Goal: Complete application form

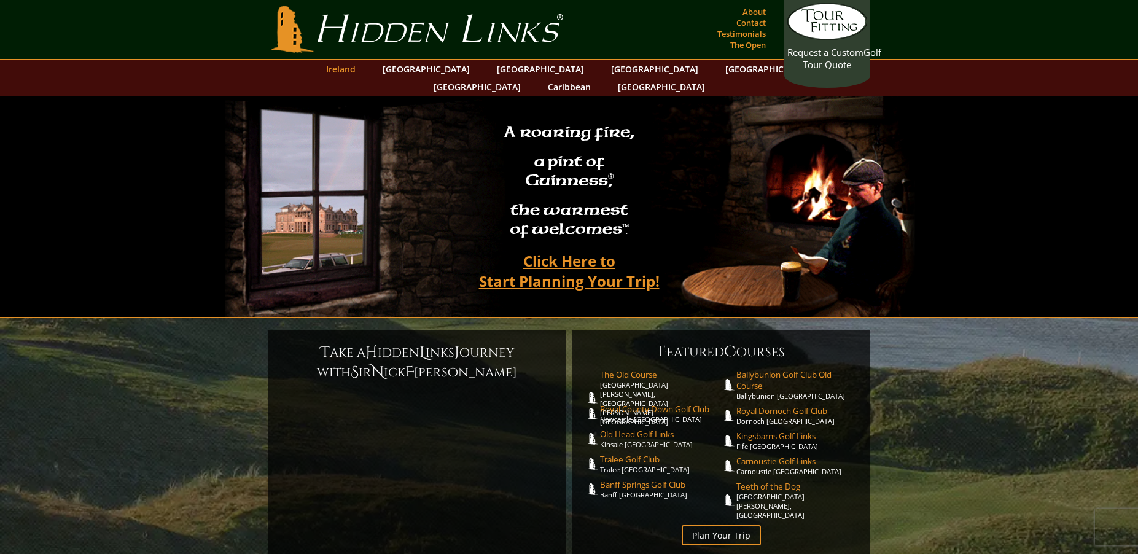
click at [362, 68] on link "Ireland" at bounding box center [341, 69] width 42 height 18
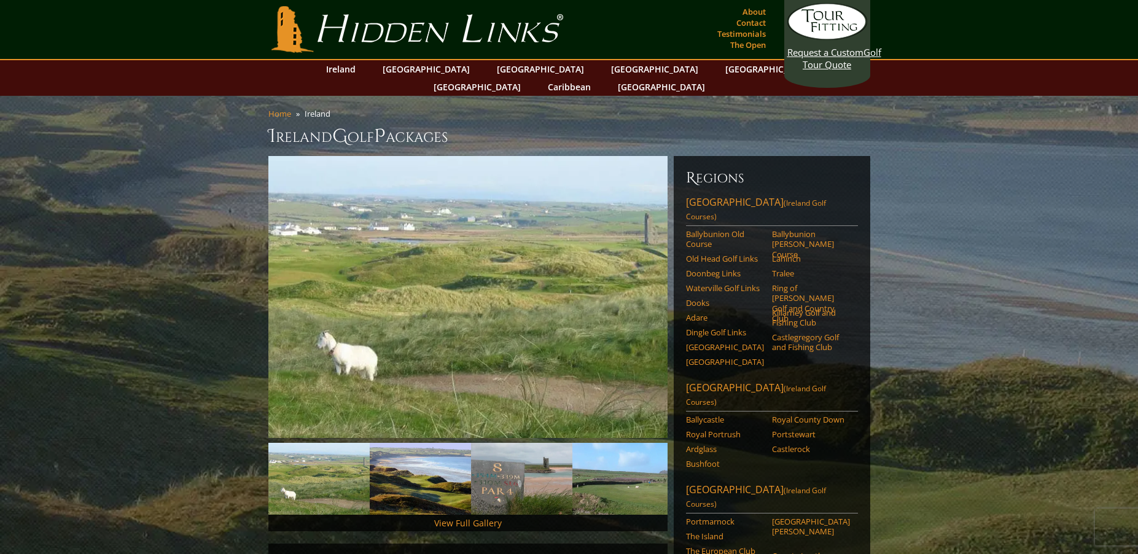
scroll to position [335, 0]
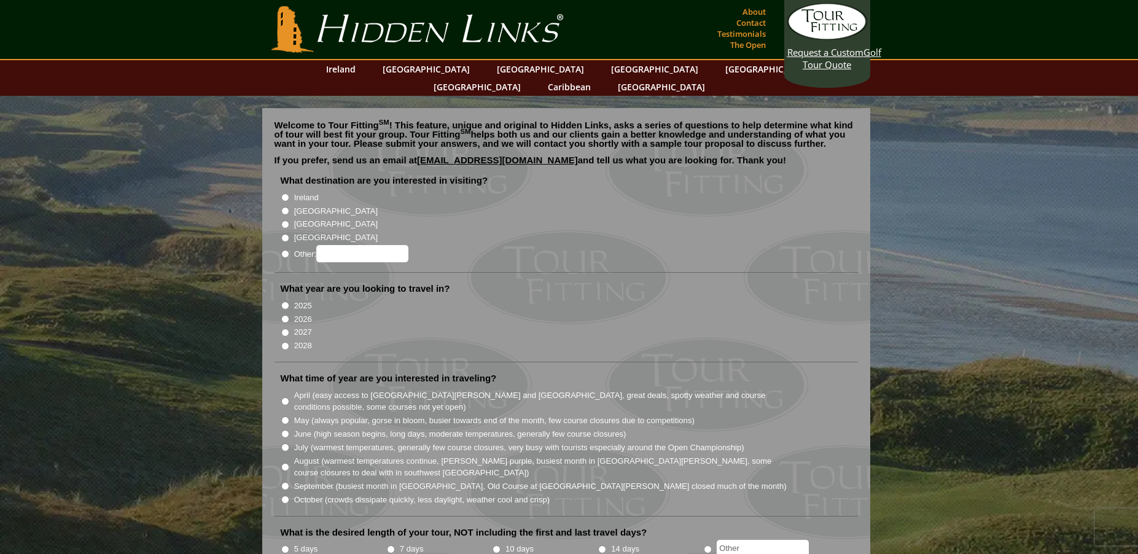
click at [286, 193] on input "Ireland" at bounding box center [285, 197] width 8 height 8
radio input "true"
click at [281, 315] on input "2026" at bounding box center [285, 319] width 8 height 8
radio input "true"
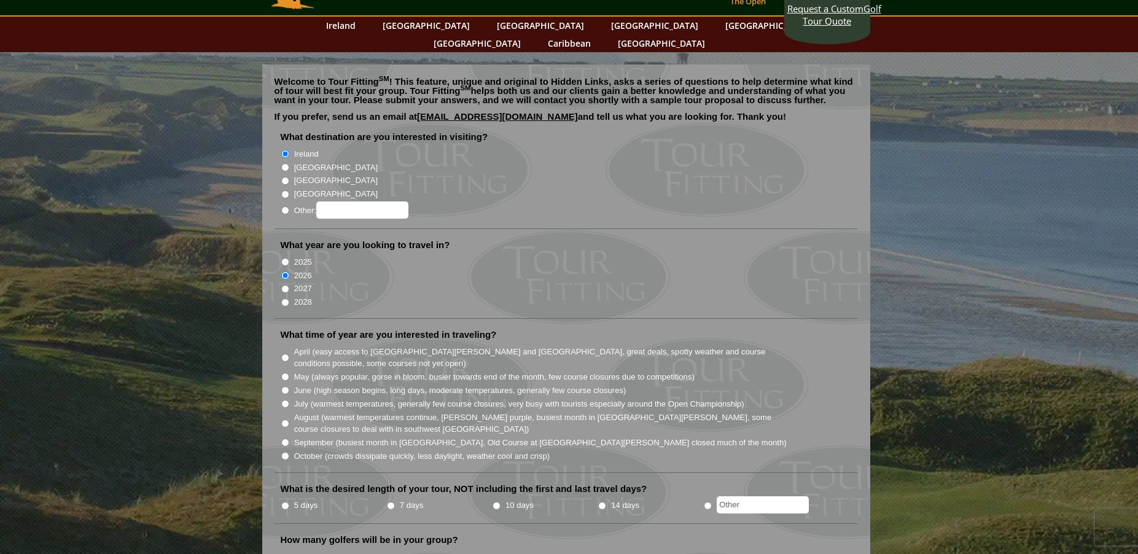
scroll to position [124, 0]
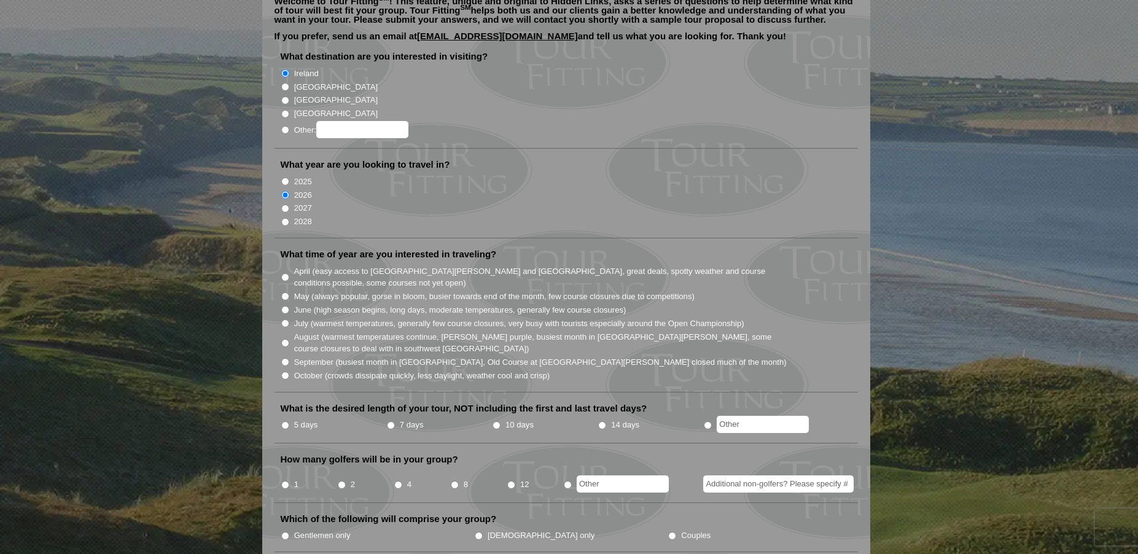
click at [494, 421] on input "10 days" at bounding box center [497, 425] width 8 height 8
radio input "true"
click at [453, 481] on input "8" at bounding box center [455, 485] width 8 height 8
radio input "true"
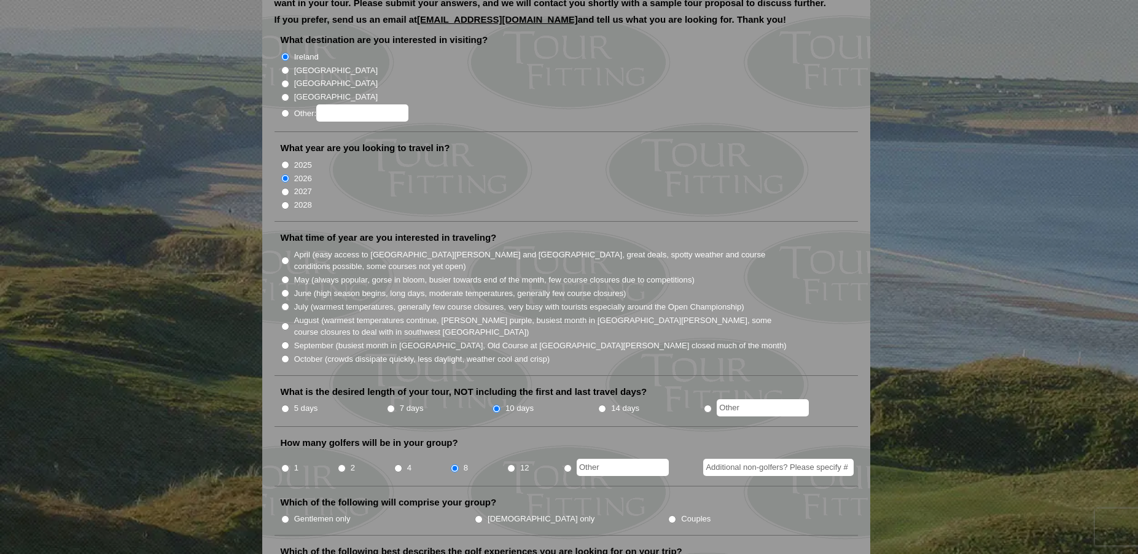
scroll to position [168, 0]
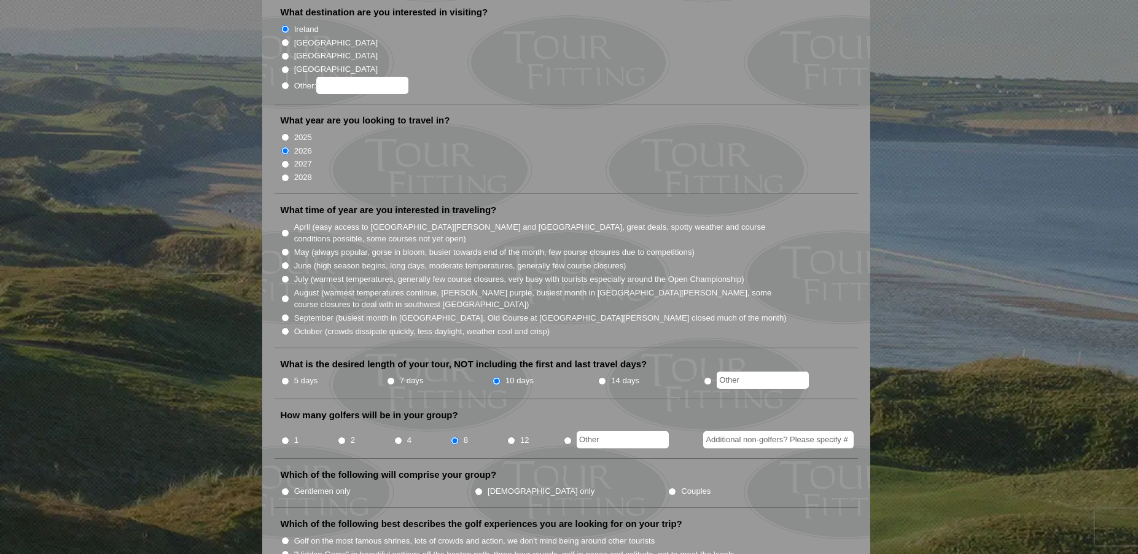
click at [668, 488] on input "Couples" at bounding box center [672, 492] width 8 height 8
radio input "true"
click at [284, 262] on input "June (high season begins, long days, moderate temperatures, generally few cours…" at bounding box center [285, 266] width 8 height 8
radio input "true"
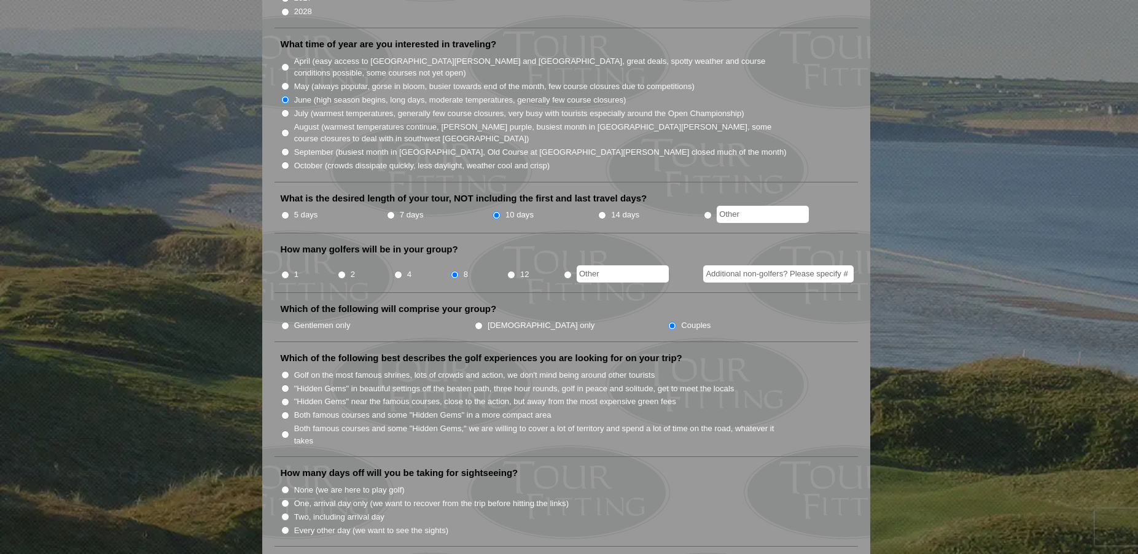
scroll to position [496, 0]
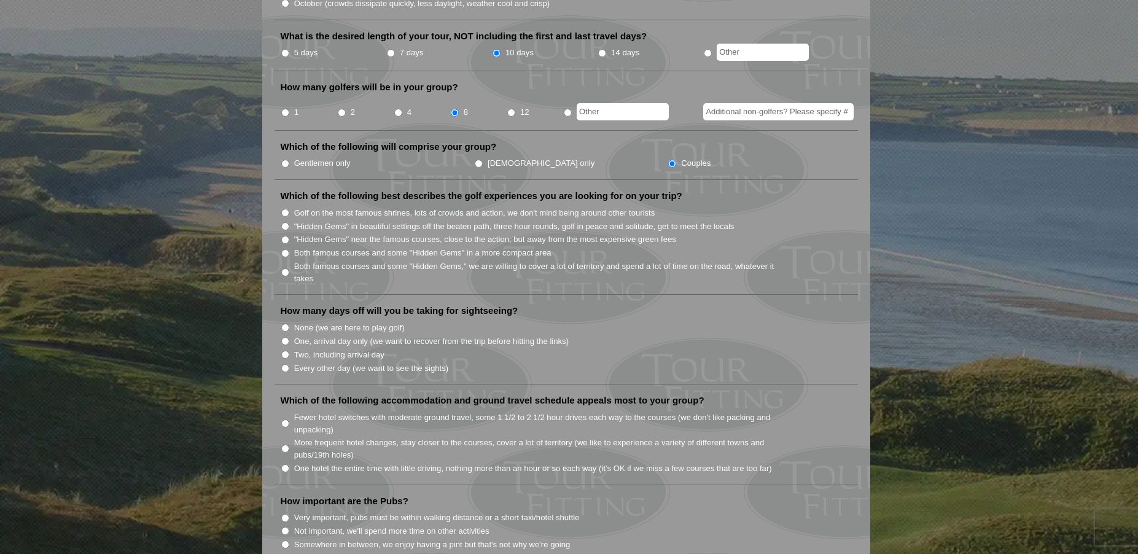
click at [284, 222] on input ""Hidden Gems" in beautiful settings off the beaten path, three hour rounds, gol…" at bounding box center [285, 226] width 8 height 8
radio input "true"
click at [283, 364] on input "Every other day (we want to see the sights)" at bounding box center [285, 368] width 8 height 8
radio input "true"
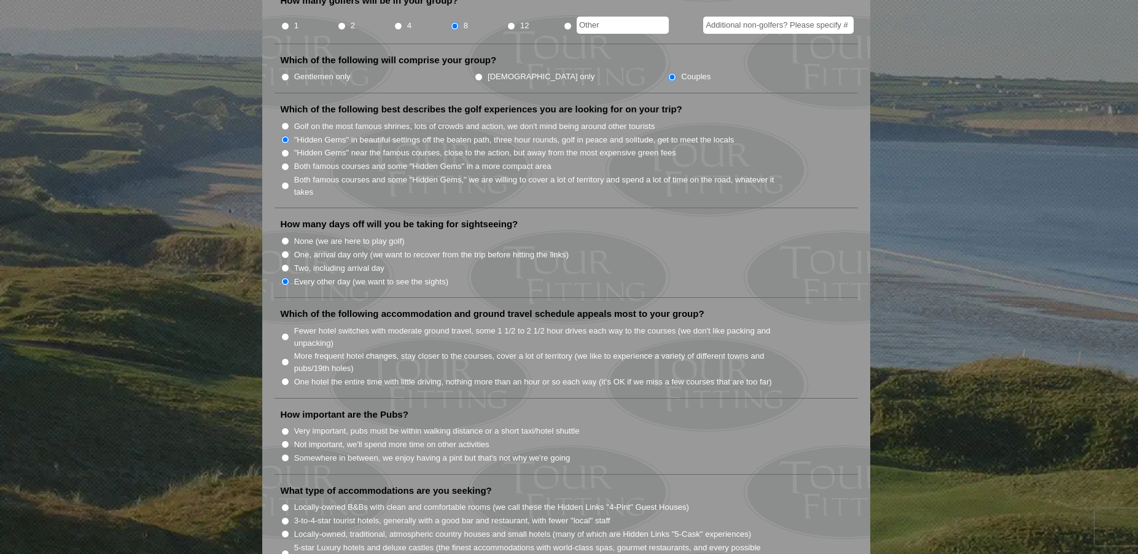
click at [284, 324] on li "Fewer hotel switches with moderate ground travel, some 1 1/2 to 2 1/2 hour driv…" at bounding box center [571, 336] width 581 height 25
click at [290, 324] on li "Fewer hotel switches with moderate ground travel, some 1 1/2 to 2 1/2 hour driv…" at bounding box center [571, 336] width 581 height 25
click at [284, 333] on input "Fewer hotel switches with moderate ground travel, some 1 1/2 to 2 1/2 hour driv…" at bounding box center [285, 337] width 8 height 8
radio input "true"
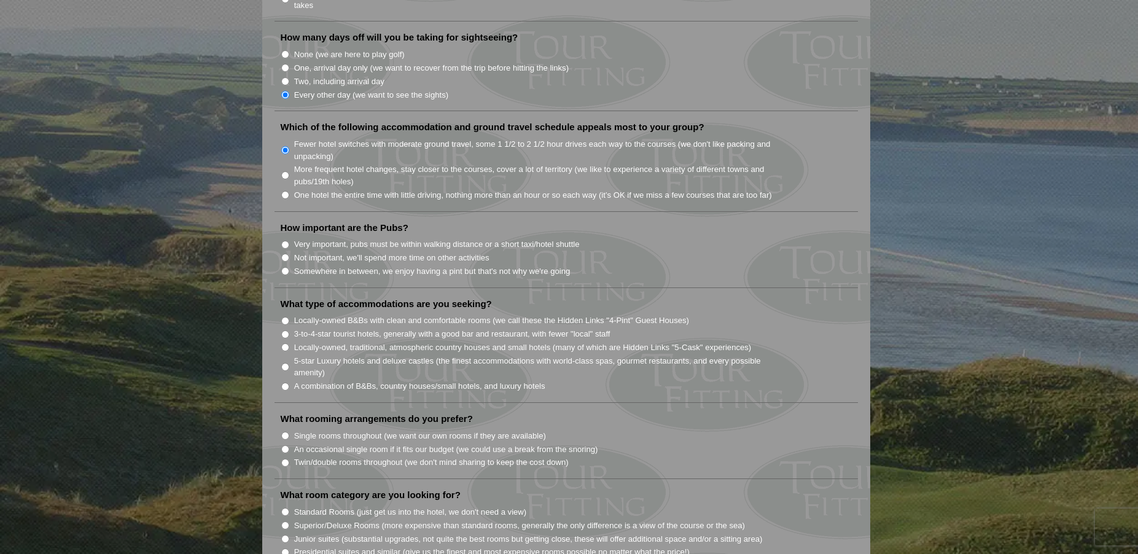
click at [284, 267] on input "Somewhere in between, we enjoy having a pint but that's not why we're going" at bounding box center [285, 271] width 8 height 8
radio input "true"
click at [286, 313] on li "Locally-owned B&Bs with clean and comfortable rooms (we call these the Hidden L…" at bounding box center [571, 320] width 581 height 14
click at [285, 317] on input "Locally-owned B&Bs with clean and comfortable rooms (we call these the Hidden L…" at bounding box center [285, 321] width 8 height 8
radio input "true"
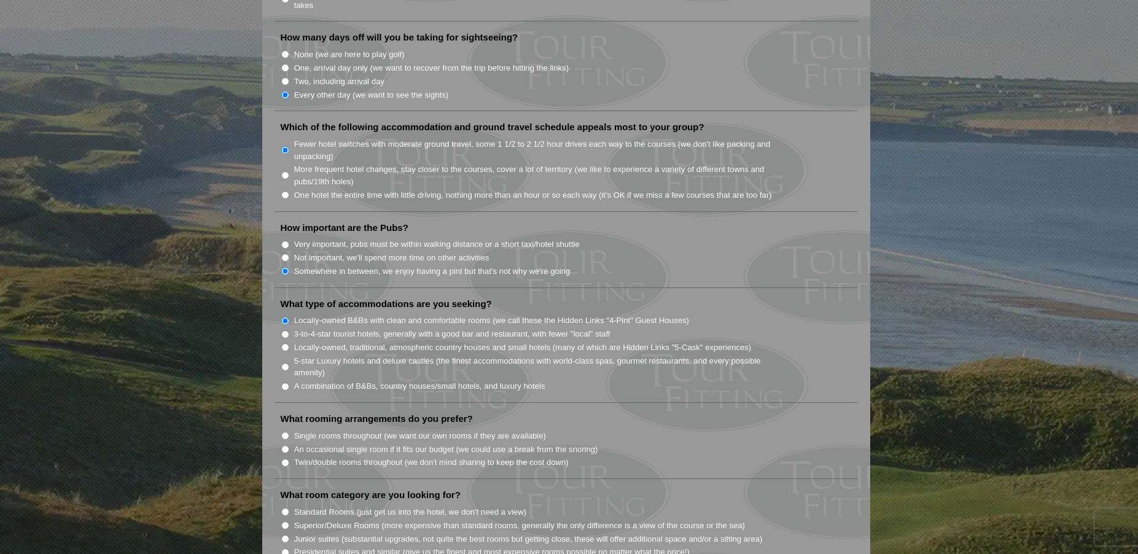
scroll to position [817, 0]
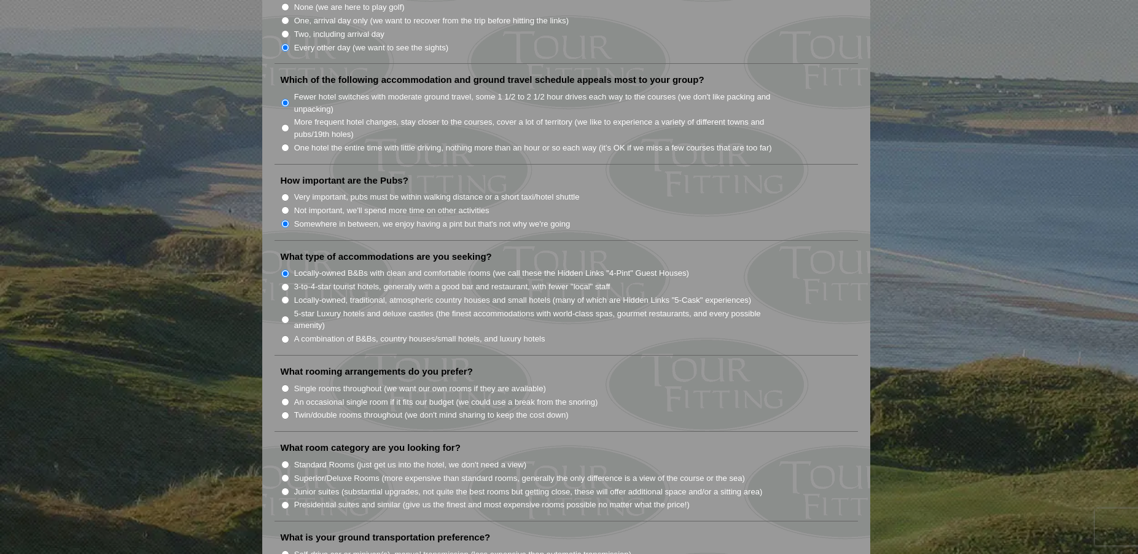
click at [285, 385] on input "Single rooms throughout (we want our own rooms if they are available)" at bounding box center [285, 389] width 8 height 8
radio input "true"
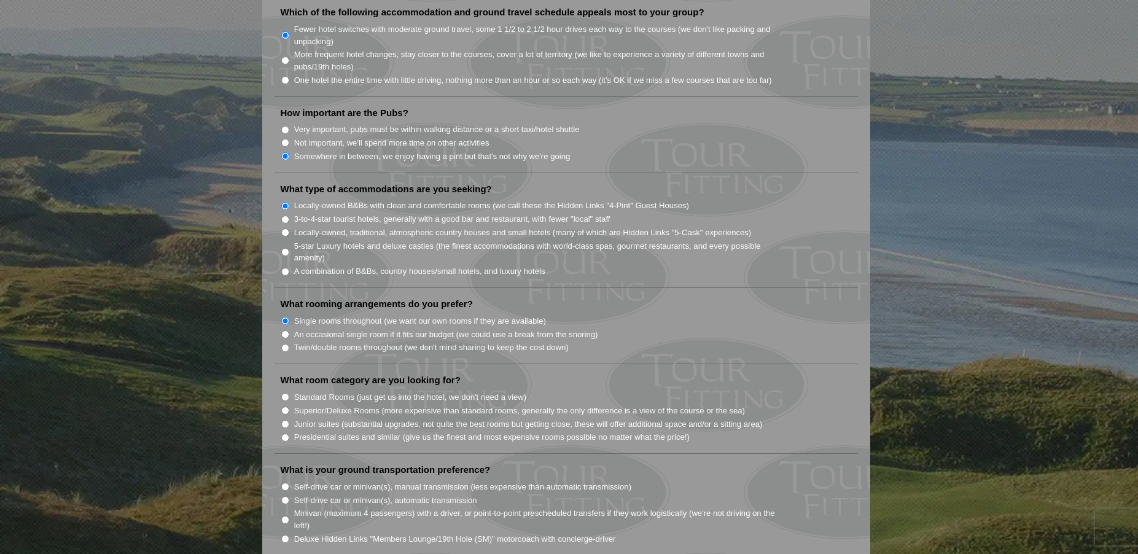
scroll to position [941, 0]
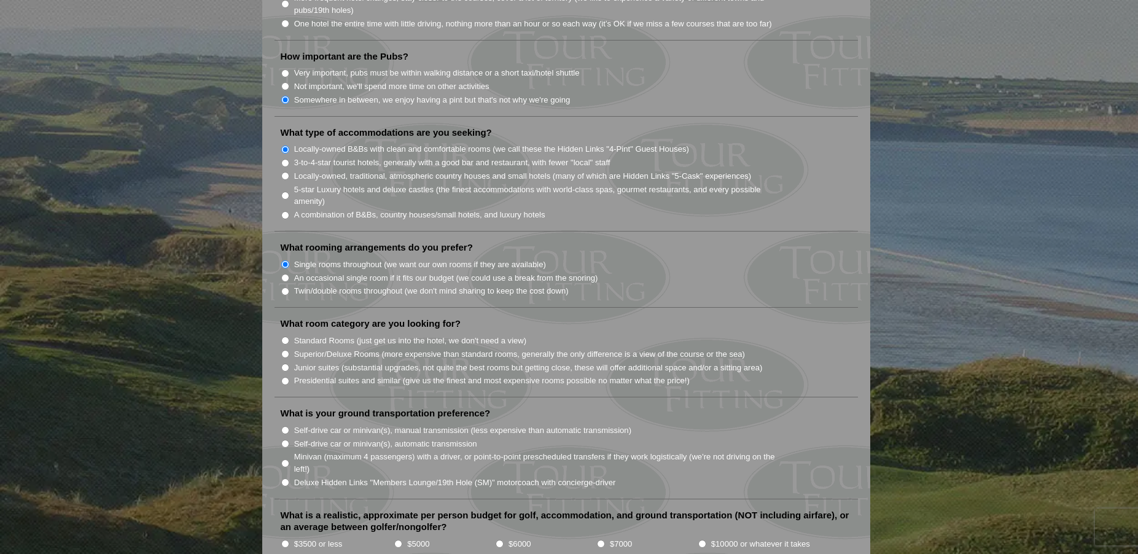
click at [284, 350] on input "Superior/Deluxe Rooms (more expensive than standard rooms, generally the only d…" at bounding box center [285, 354] width 8 height 8
radio input "true"
click at [284, 337] on input "Standard Rooms (just get us into the hotel, we don't need a view)" at bounding box center [285, 341] width 8 height 8
radio input "true"
click at [284, 426] on input "Self-drive car or minivan(s), manual transmission (less expensive than automati…" at bounding box center [285, 430] width 8 height 8
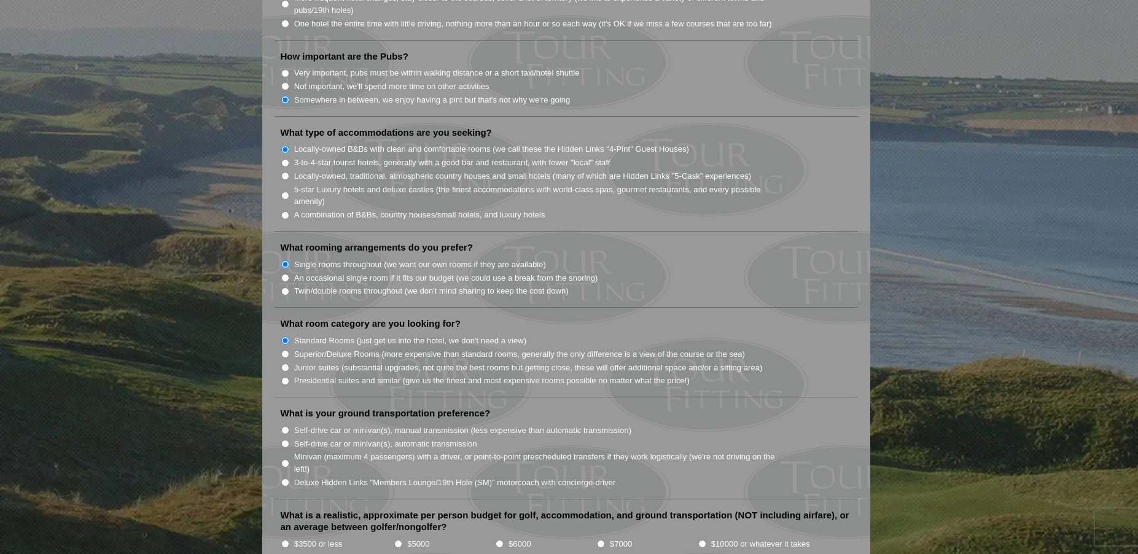
radio input "true"
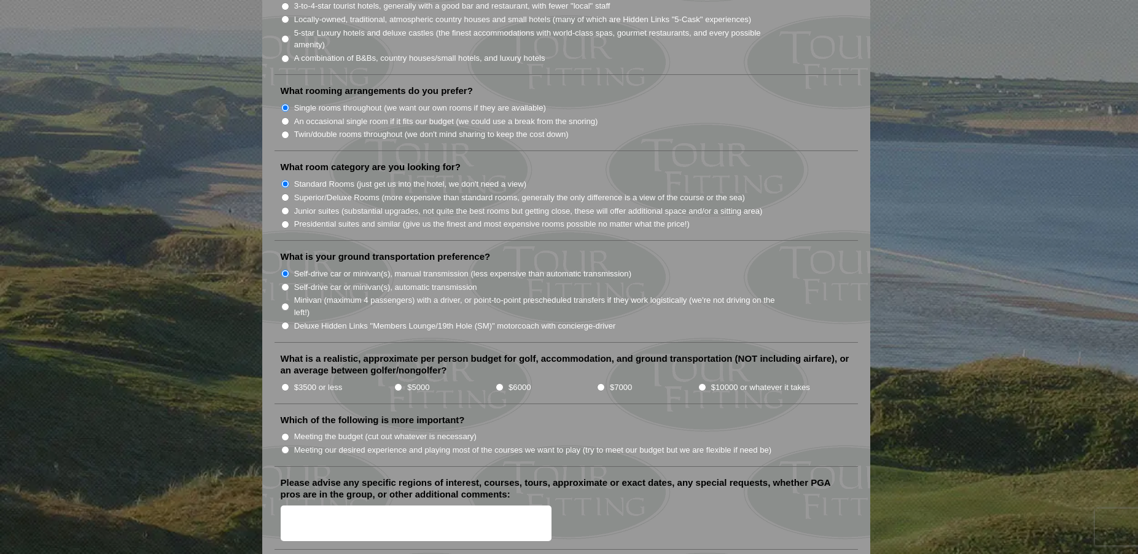
scroll to position [1174, 0]
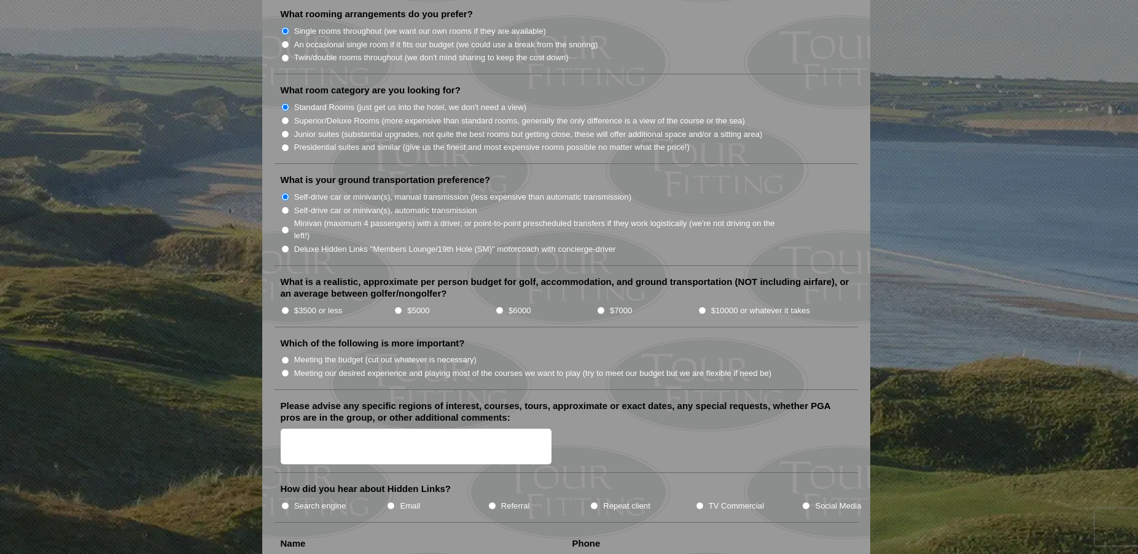
click at [285, 307] on input "$3500 or less" at bounding box center [285, 311] width 8 height 8
radio input "true"
click at [286, 369] on input "Meeting our desired experience and playing most of the courses we want to play …" at bounding box center [285, 373] width 8 height 8
radio input "true"
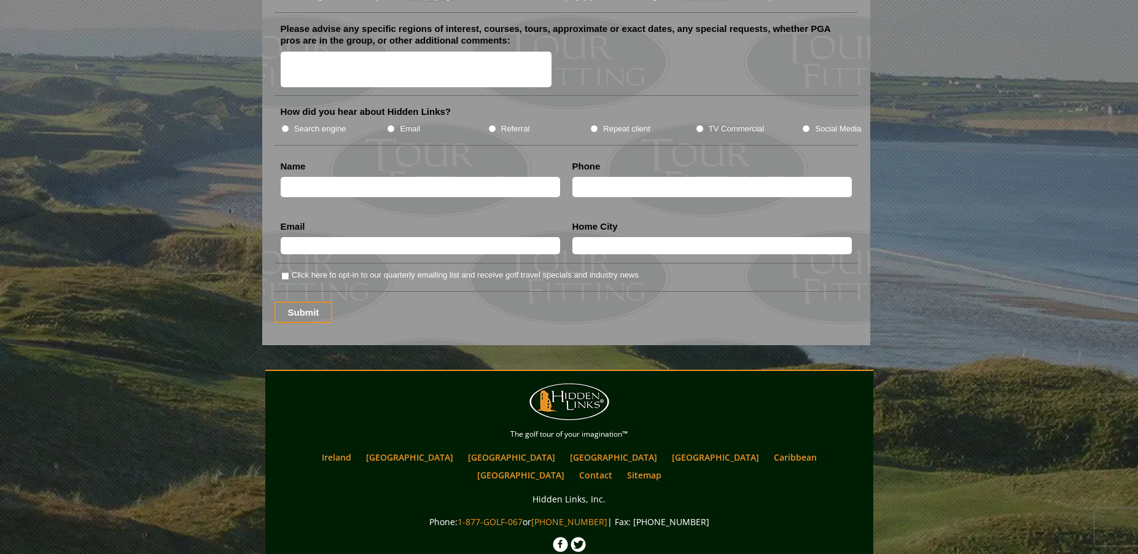
scroll to position [0, 0]
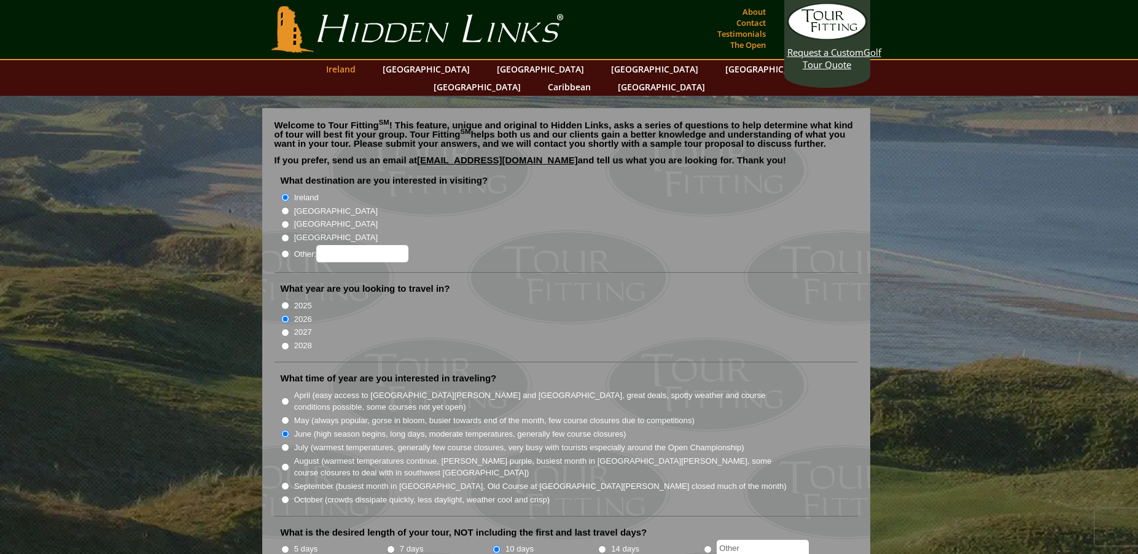
click at [362, 73] on link "Ireland" at bounding box center [341, 69] width 42 height 18
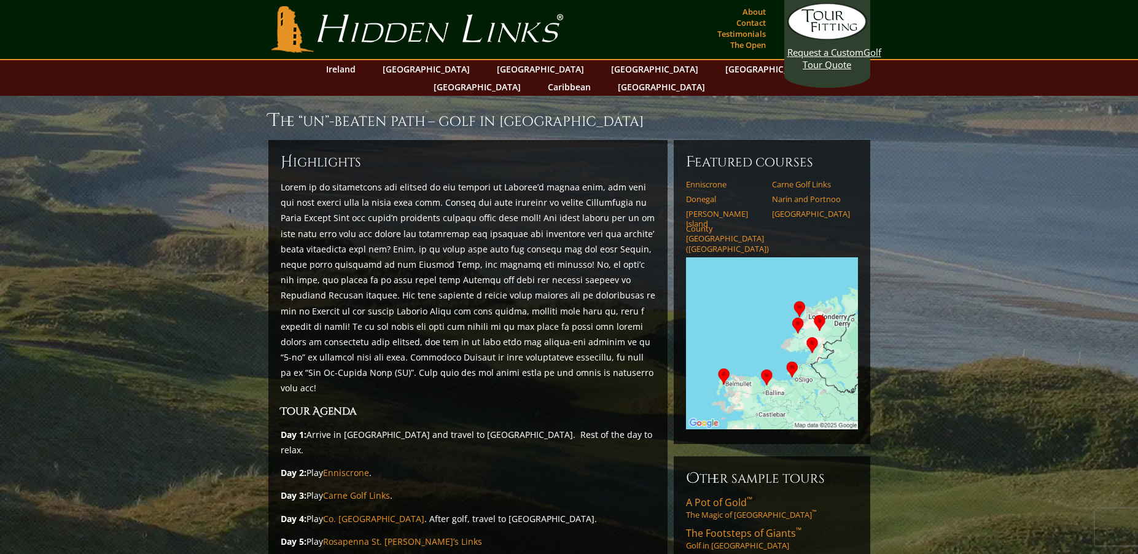
click at [361, 33] on link "Hidden Links Golf" at bounding box center [417, 29] width 298 height 47
